Goal: Task Accomplishment & Management: Manage account settings

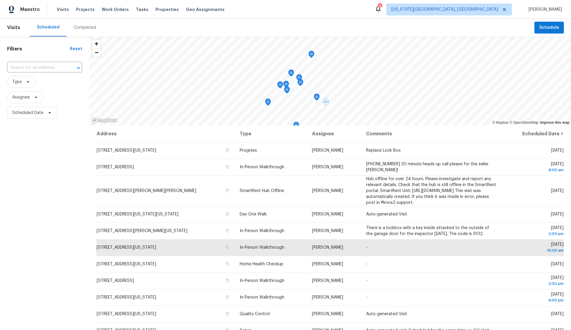
scroll to position [26, 0]
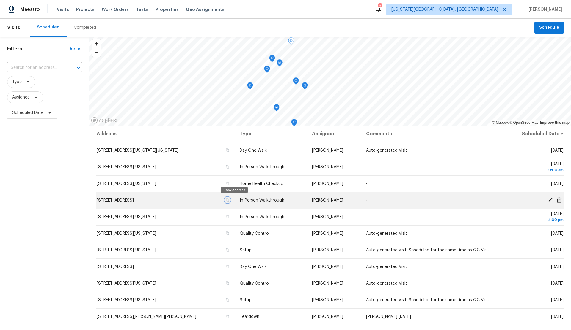
click at [229, 199] on icon "button" at bounding box center [228, 200] width 4 height 4
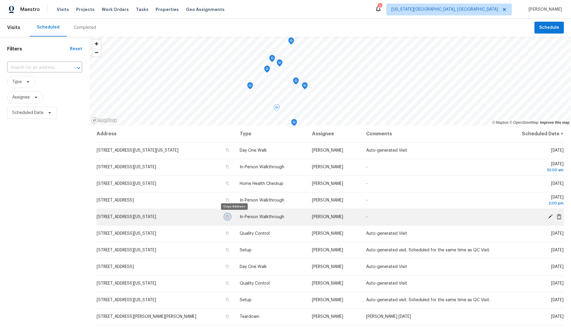
click at [229, 217] on icon "button" at bounding box center [228, 217] width 4 height 4
